Goal: Register for event/course

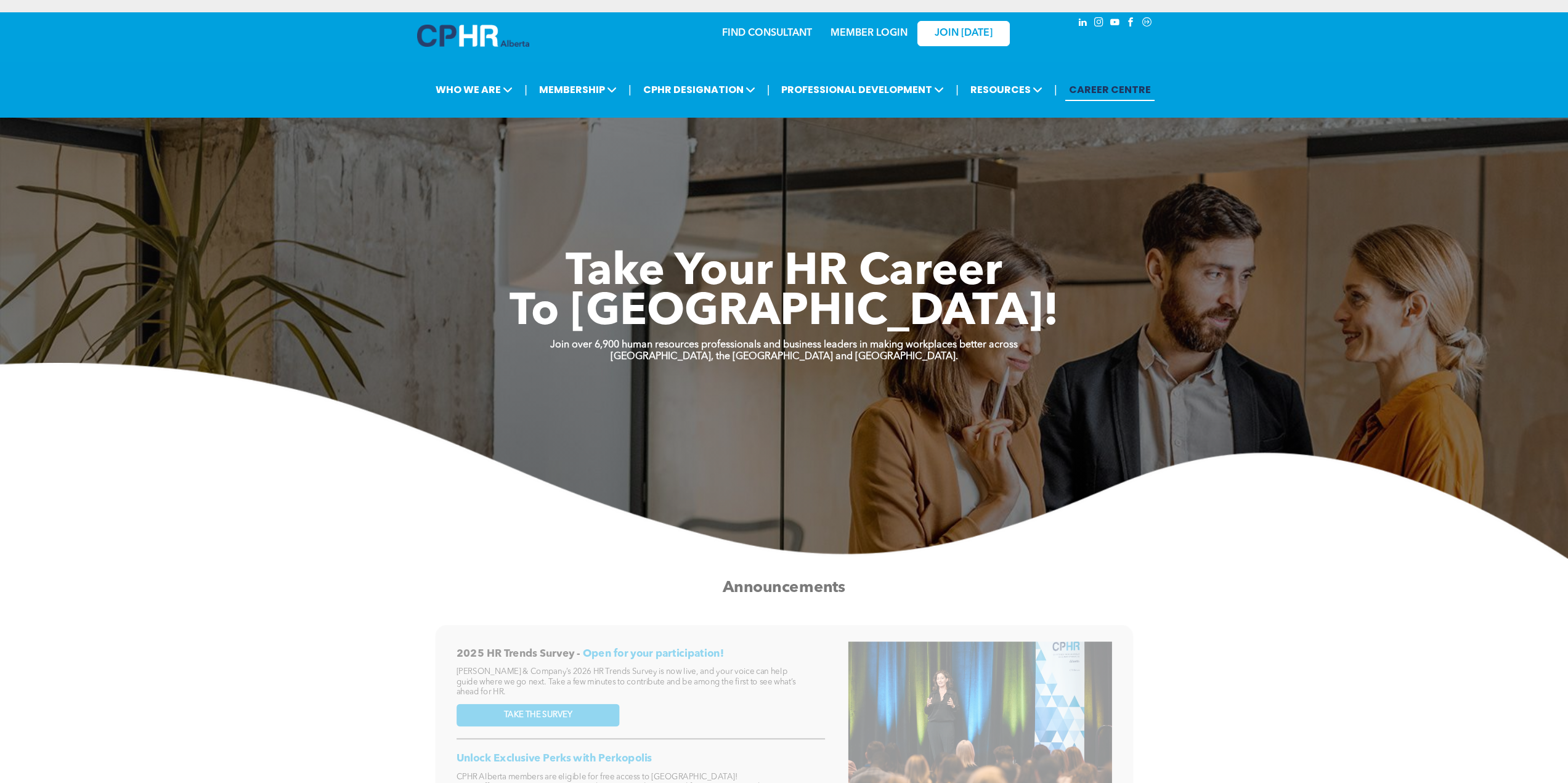
click at [870, 30] on link "MEMBER LOGIN" at bounding box center [869, 33] width 77 height 10
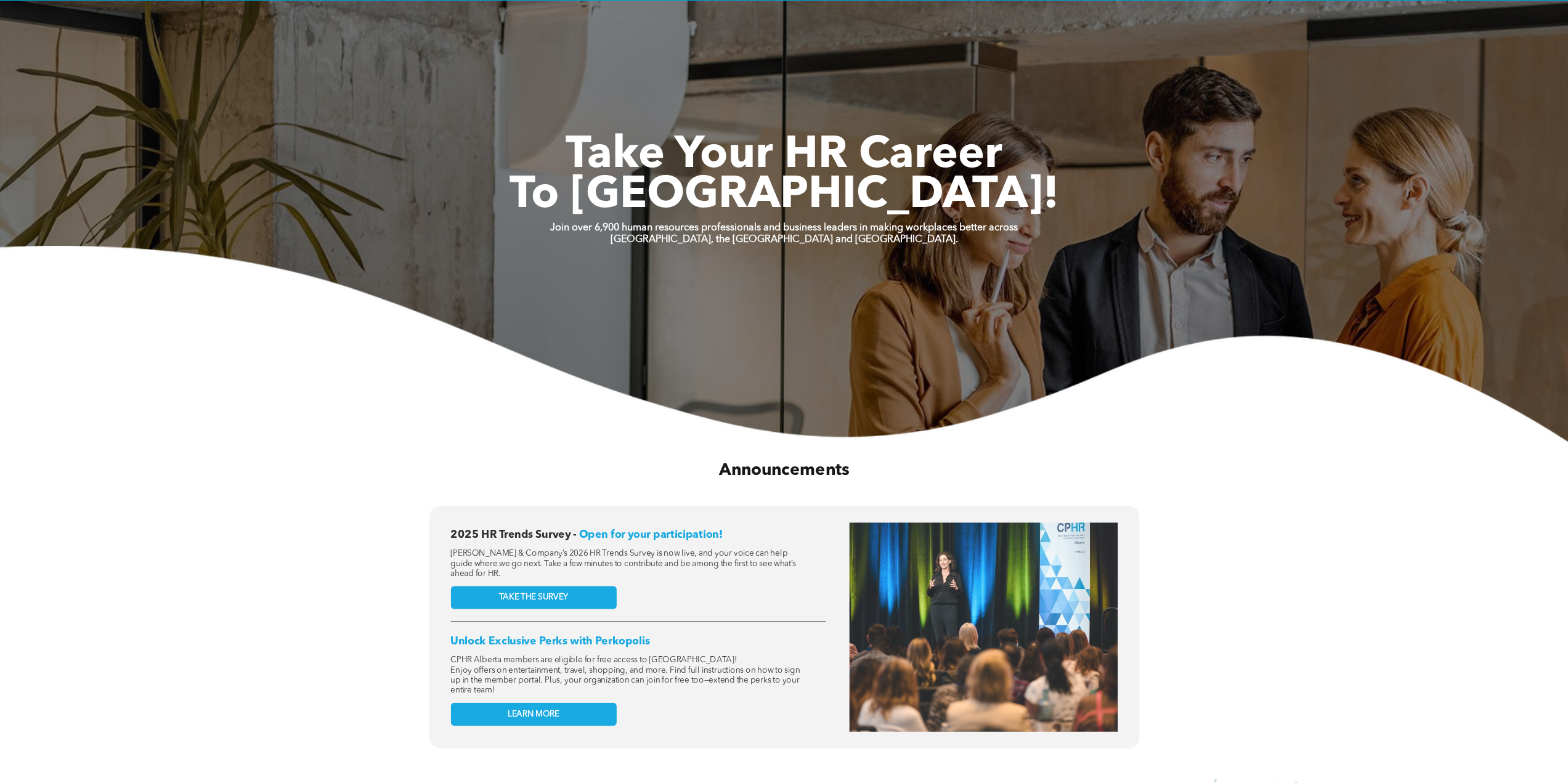
scroll to position [185, 0]
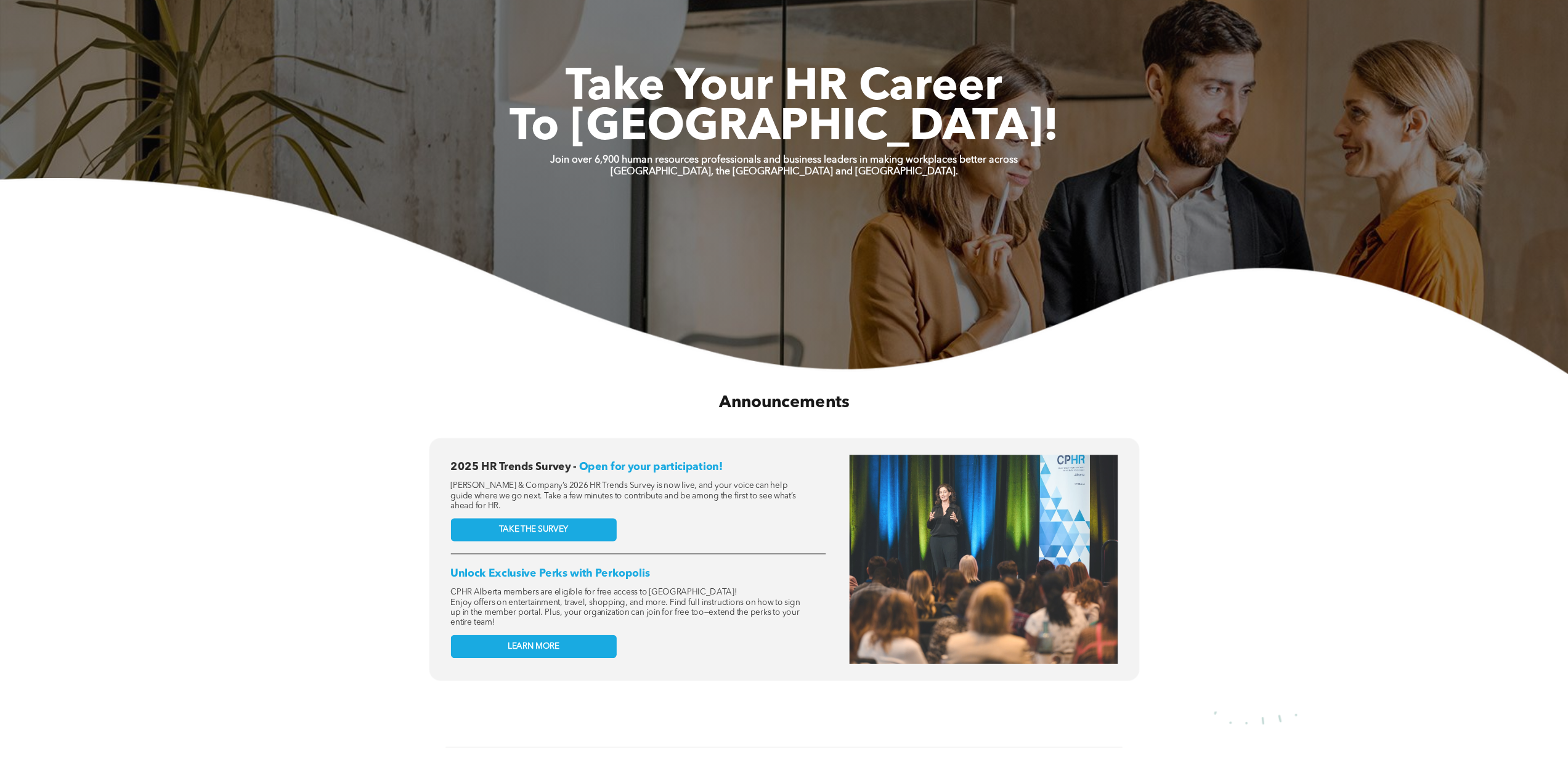
click at [612, 372] on img at bounding box center [784, 276] width 1568 height 196
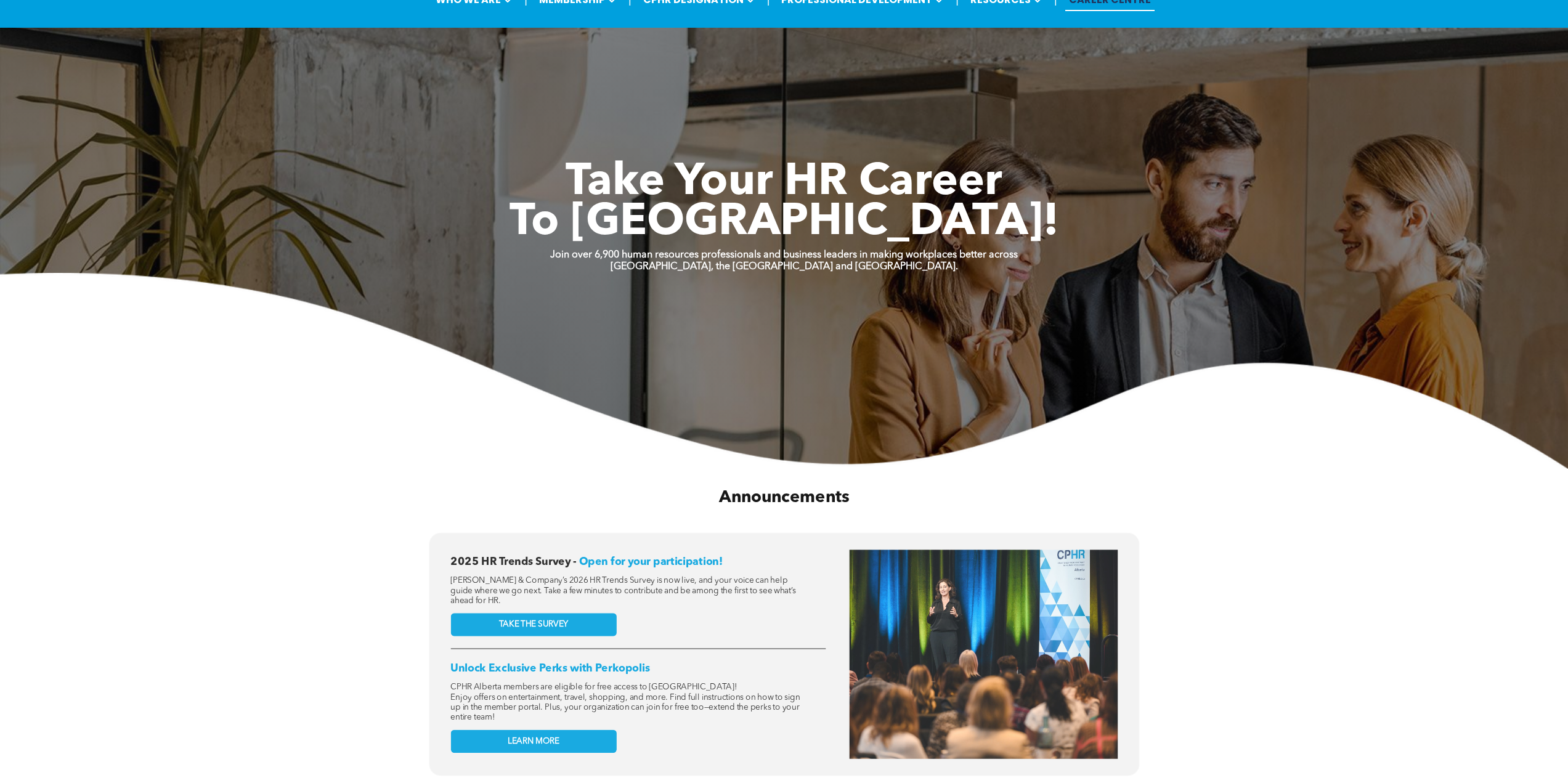
scroll to position [0, 0]
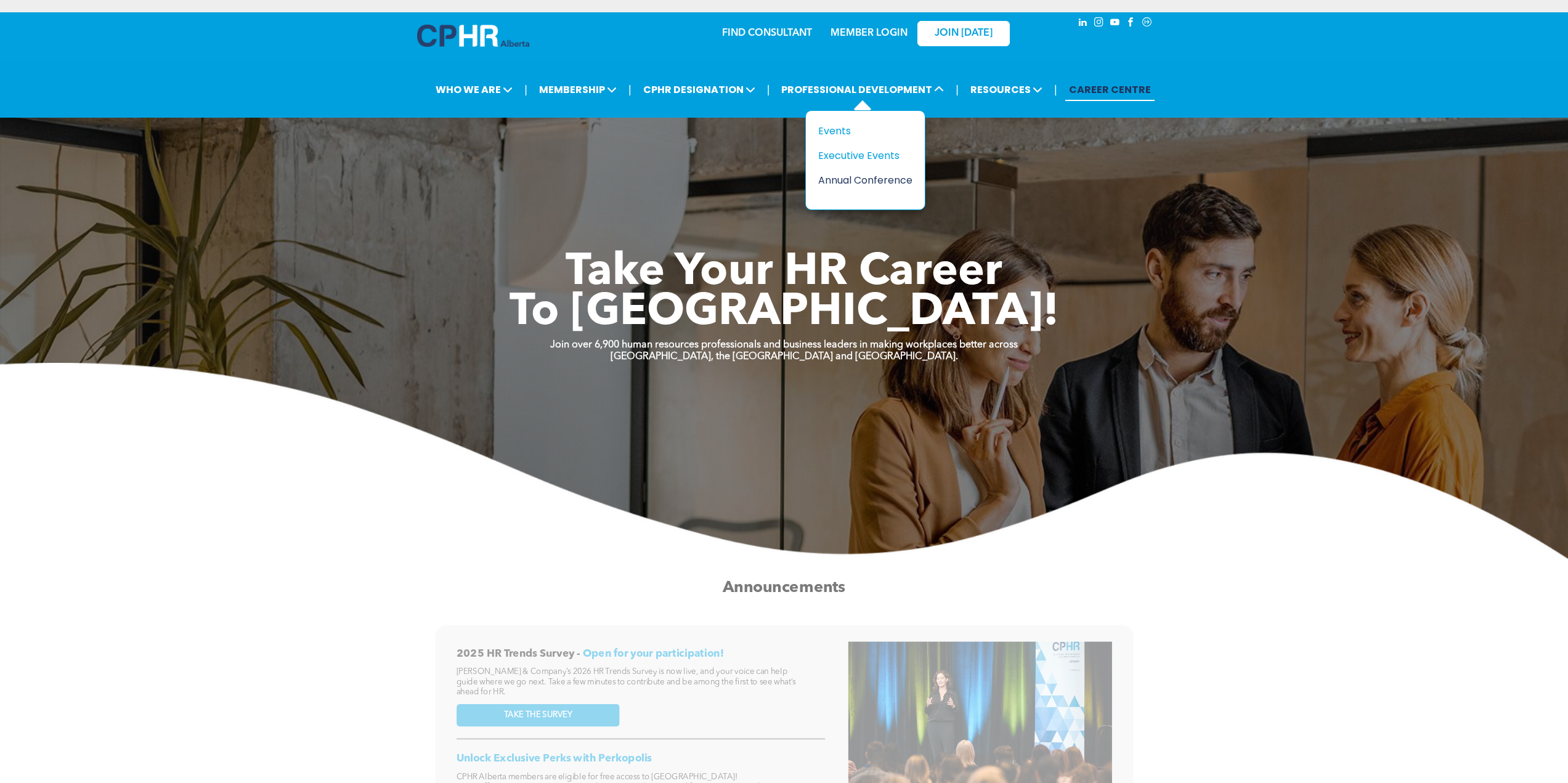
click at [853, 180] on div "Annual Conference" at bounding box center [860, 180] width 85 height 16
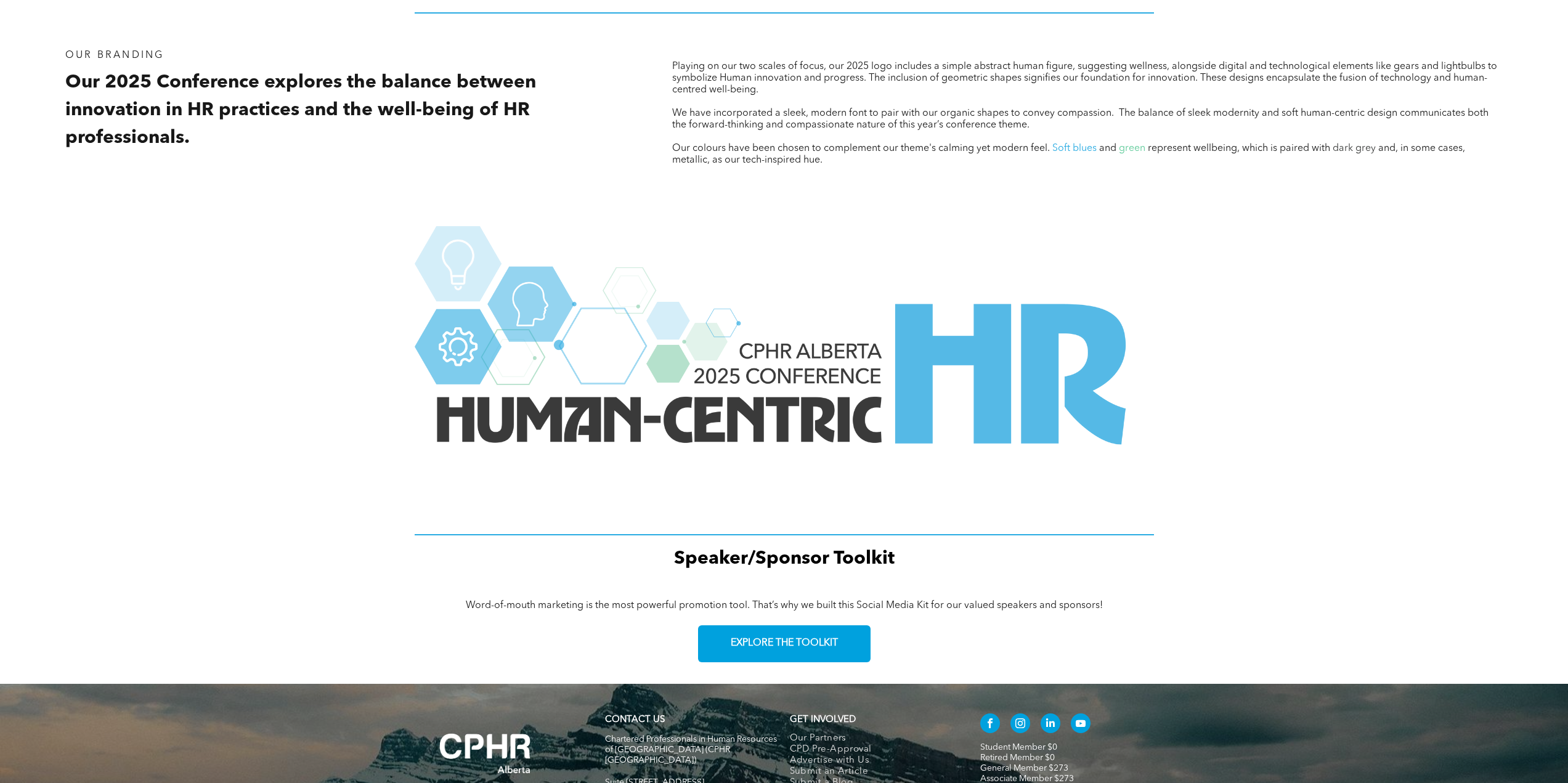
scroll to position [1434, 0]
